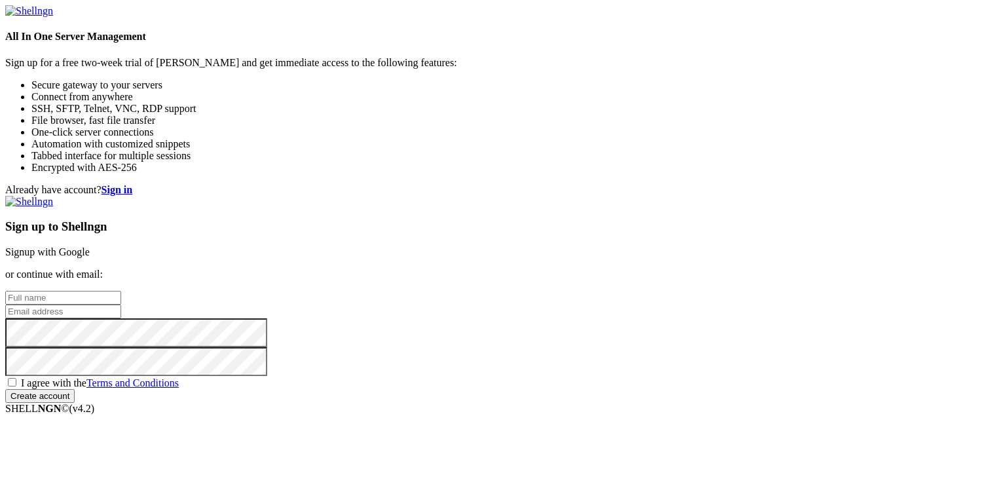
click at [90, 246] on link "Signup with Google" at bounding box center [47, 251] width 85 height 11
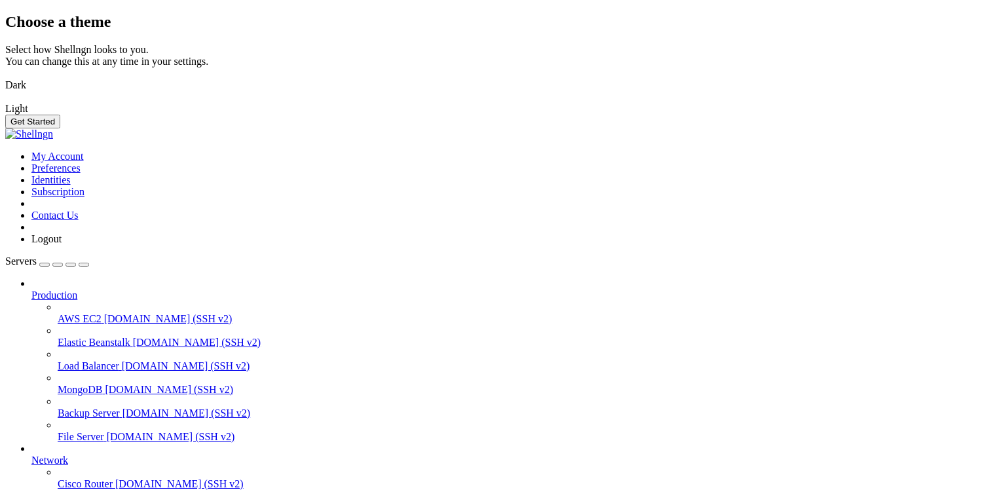
click at [5, 77] on img at bounding box center [5, 77] width 0 height 0
click at [60, 128] on button "Get Started" at bounding box center [32, 122] width 55 height 14
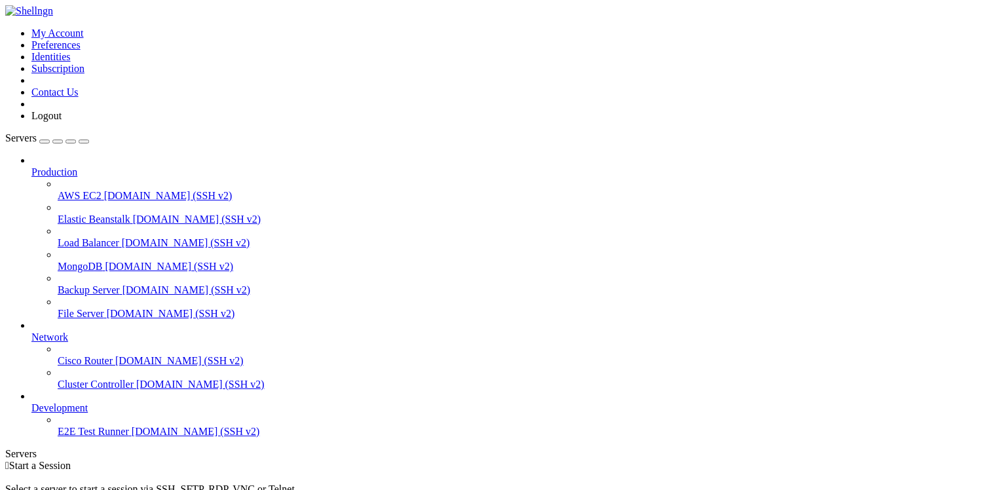
click at [117, 190] on link "AWS EC2 [DOMAIN_NAME] (SSH v2)" at bounding box center [529, 196] width 943 height 12
click at [5, 28] on icon at bounding box center [5, 28] width 0 height 0
click at [84, 39] on link "My Account" at bounding box center [57, 33] width 52 height 11
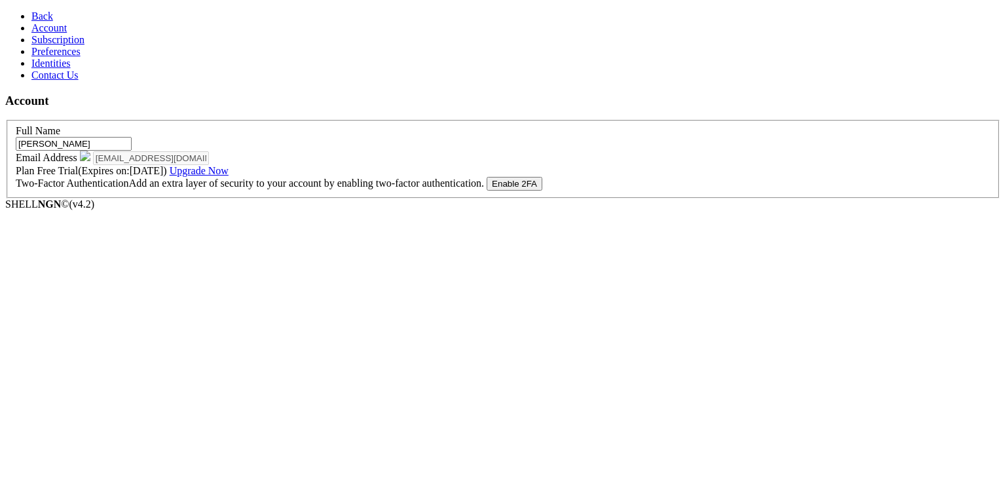
click at [31, 12] on icon at bounding box center [31, 15] width 0 height 11
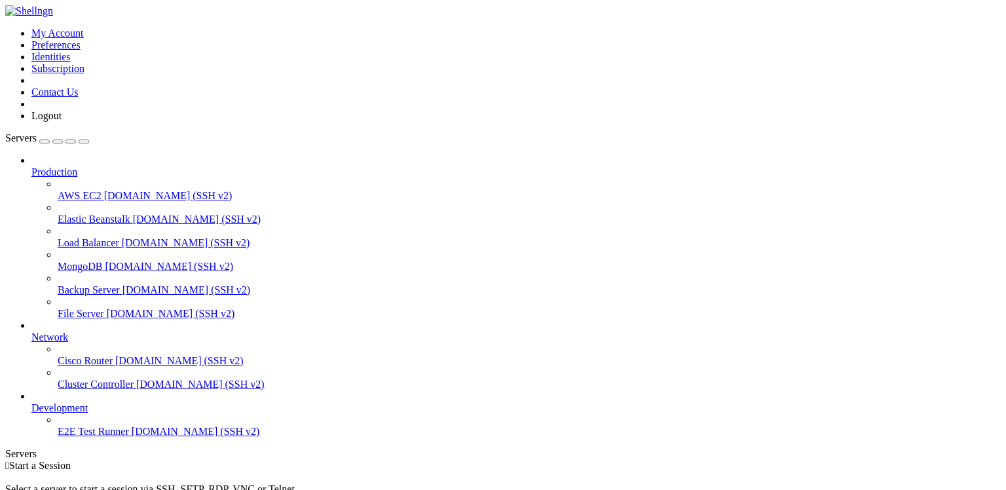
scroll to position [4, 0]
drag, startPoint x: 381, startPoint y: 164, endPoint x: 814, endPoint y: 162, distance: 433.0
click at [814, 472] on div "Select a server to start a session via SSH, SFTP, RDP, VNC or Telnet. -or-" at bounding box center [503, 495] width 996 height 47
click at [820, 472] on div "Select a server to start a session via SSH, SFTP, RDP, VNC or Telnet. -or-" at bounding box center [503, 495] width 996 height 47
